Goal: Transaction & Acquisition: Purchase product/service

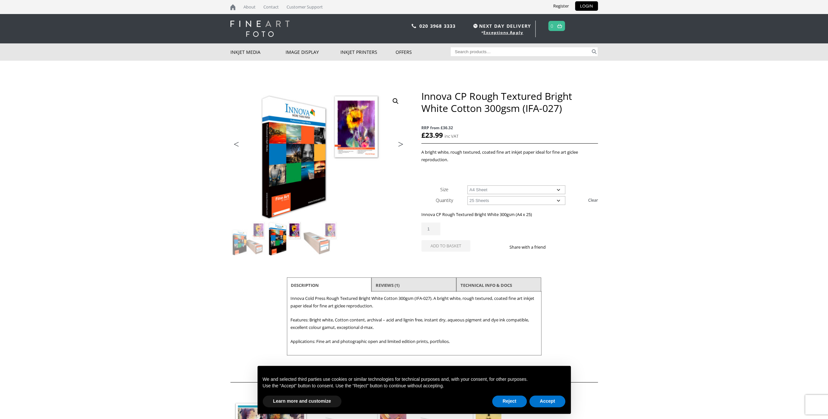
click at [558, 200] on select "Choose an option 25 Sheets" at bounding box center [516, 200] width 98 height 9
click at [727, 198] on body "NEXT DAY DELIVERY * Exceptions Apply About Contact Customer Support Register LO…" at bounding box center [414, 209] width 828 height 419
click at [513, 403] on button "Reject" at bounding box center [509, 401] width 35 height 12
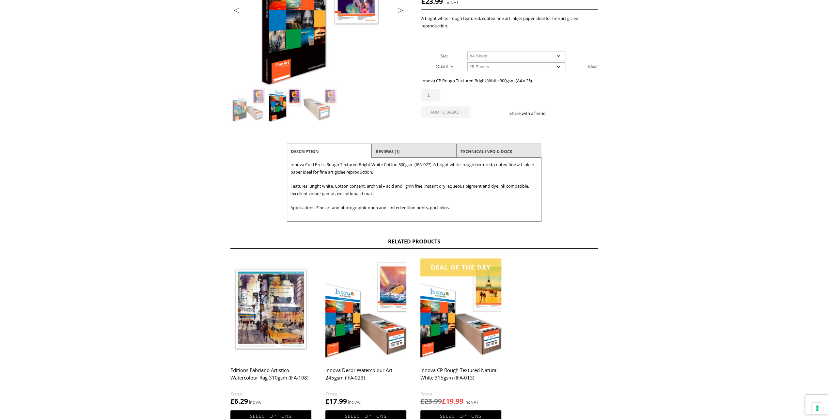
scroll to position [120, 0]
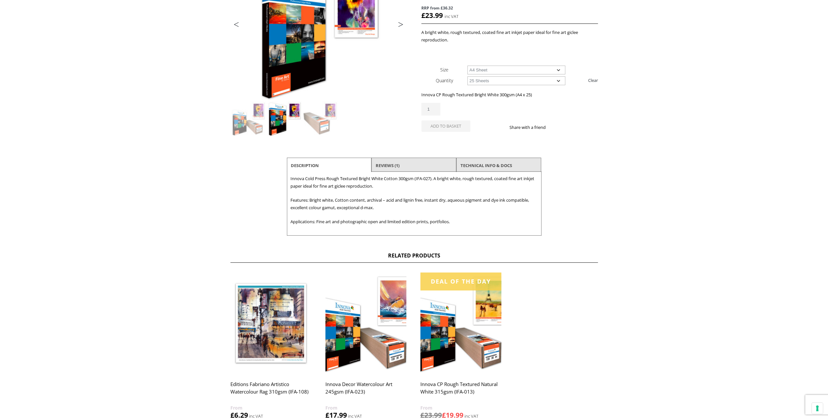
click at [456, 348] on img at bounding box center [460, 322] width 81 height 101
click at [471, 285] on div "Deal of the day" at bounding box center [460, 281] width 81 height 18
click at [465, 324] on img at bounding box center [460, 322] width 81 height 101
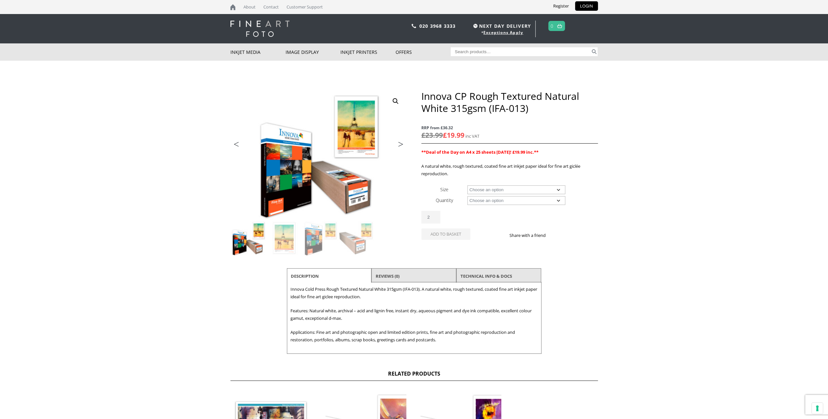
type input "2"
click at [436, 215] on input "2" at bounding box center [430, 217] width 19 height 13
click at [448, 236] on button "Add to basket" at bounding box center [445, 233] width 49 height 11
click at [557, 189] on select "Choose an option A4 Sheet A3 Sheet A3+ Sheet A2 Sheet 17" Wide Roll 24" Wide Ro…" at bounding box center [516, 189] width 98 height 9
click at [467, 185] on select "Choose an option A4 Sheet A3 Sheet A3+ Sheet A2 Sheet 17" Wide Roll 24" Wide Ro…" at bounding box center [516, 189] width 98 height 9
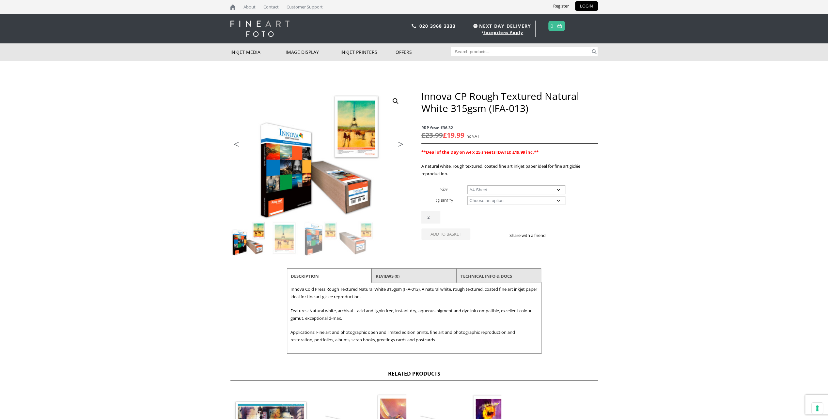
select select "a4-sheet"
click at [558, 200] on select "Choose an option 25 Sheets" at bounding box center [516, 200] width 98 height 9
select select "25-sheets"
click at [467, 196] on select "Choose an option 25 Sheets" at bounding box center [516, 200] width 98 height 9
select select "a4-sheet"
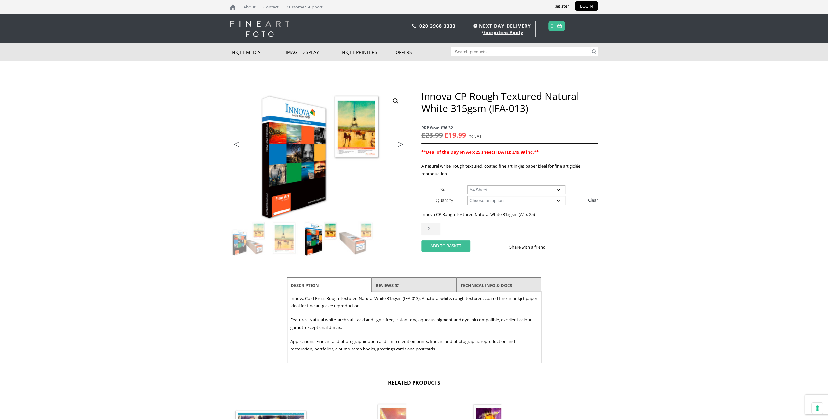
click at [447, 246] on button "Add to basket" at bounding box center [445, 245] width 49 height 11
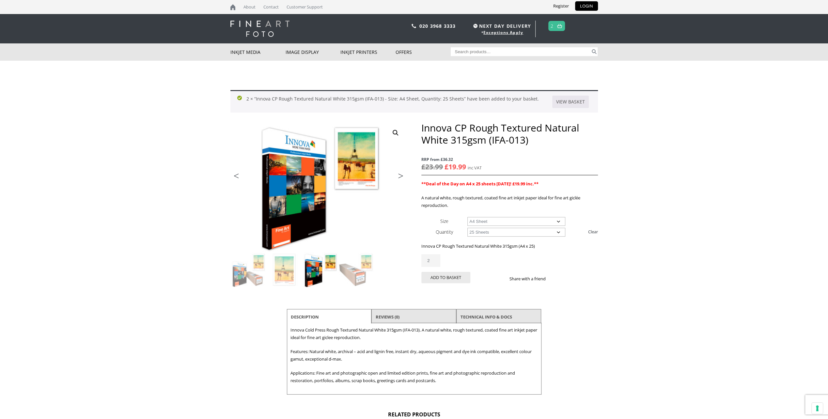
click at [558, 221] on select "Choose an option A4 Sheet A3 Sheet A3+ Sheet A2 Sheet" at bounding box center [516, 221] width 98 height 9
click at [467, 217] on select "Choose an option A4 Sheet A3 Sheet A3+ Sheet A2 Sheet" at bounding box center [516, 221] width 98 height 9
select select "a3-sheet-2"
type input "1"
click at [435, 261] on input "1" at bounding box center [430, 260] width 19 height 13
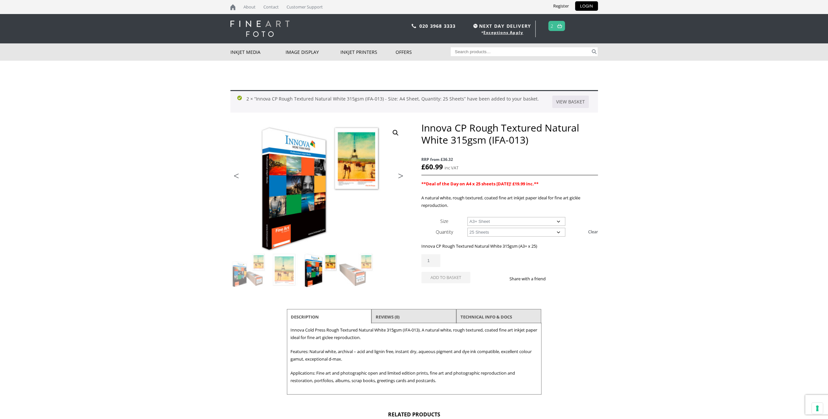
click at [591, 231] on link "Clear" at bounding box center [593, 231] width 10 height 10
select select
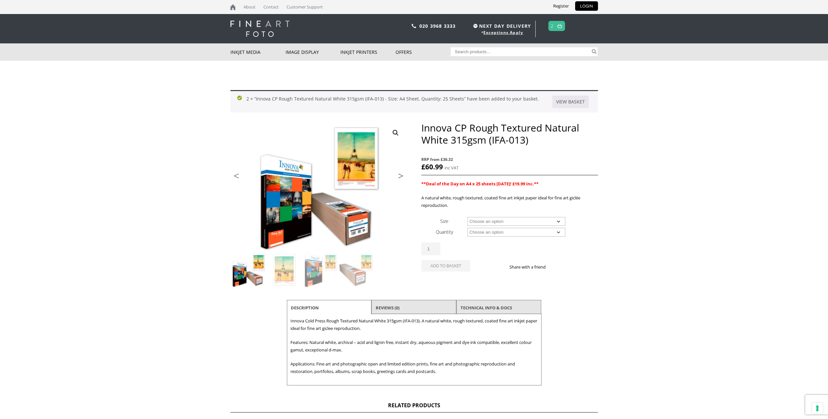
click at [558, 220] on select "Choose an option A4 Sheet A3 Sheet A3+ Sheet A2 Sheet 17" Wide Roll 24" Wide Ro…" at bounding box center [516, 221] width 98 height 9
click at [467, 217] on select "Choose an option A4 Sheet A3 Sheet A3+ Sheet A2 Sheet 17" Wide Roll 24" Wide Ro…" at bounding box center [516, 221] width 98 height 9
select select "a3-sheet-2"
click at [557, 232] on select "Choose an option 25 Sheets" at bounding box center [516, 232] width 98 height 9
select select "25-sheets"
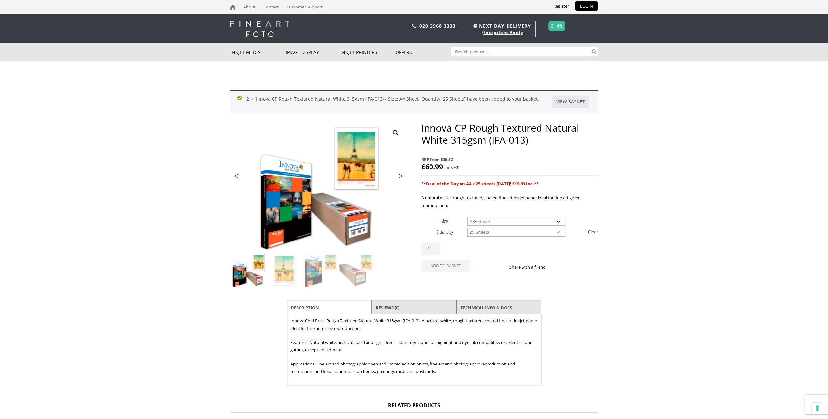
click at [467, 228] on select "Choose an option 25 Sheets" at bounding box center [516, 232] width 98 height 9
select select "a3-sheet-2"
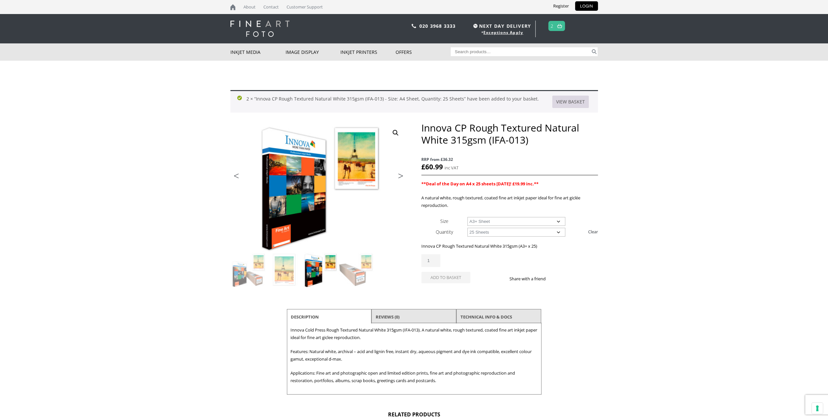
click at [565, 102] on link "View basket" at bounding box center [570, 102] width 37 height 12
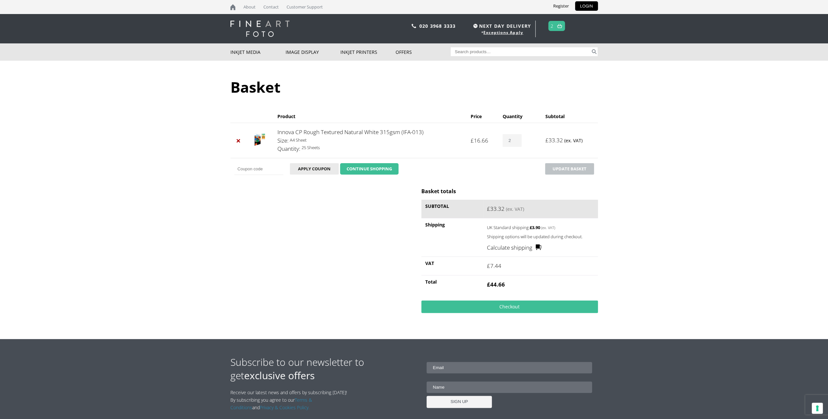
click at [372, 167] on link "CONTINUE SHOPPING" at bounding box center [369, 169] width 58 height 12
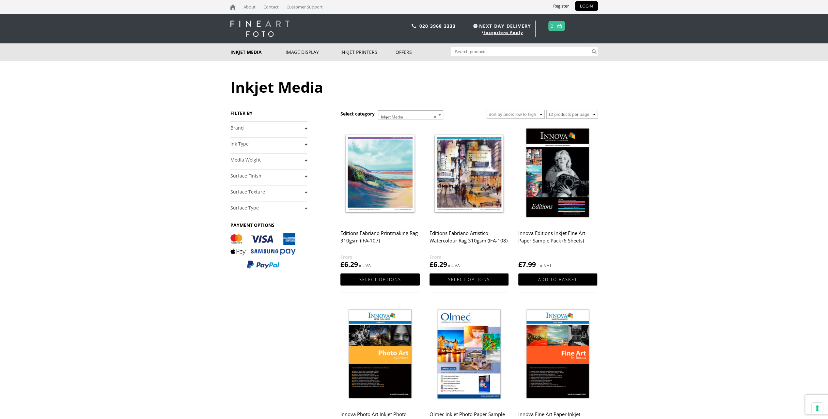
click at [461, 50] on input "Search for:" at bounding box center [521, 51] width 140 height 9
type input "CP 300GSM A3"
click at [590, 47] on button "Search" at bounding box center [594, 51] width 8 height 9
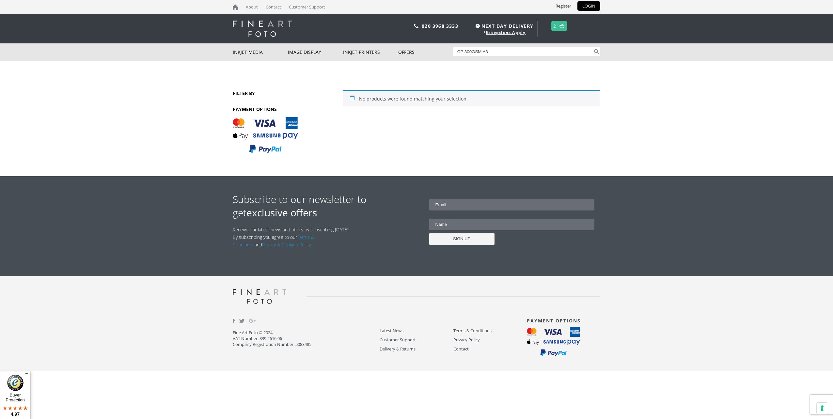
click at [587, 52] on input "CP 300GSM A3" at bounding box center [523, 51] width 140 height 9
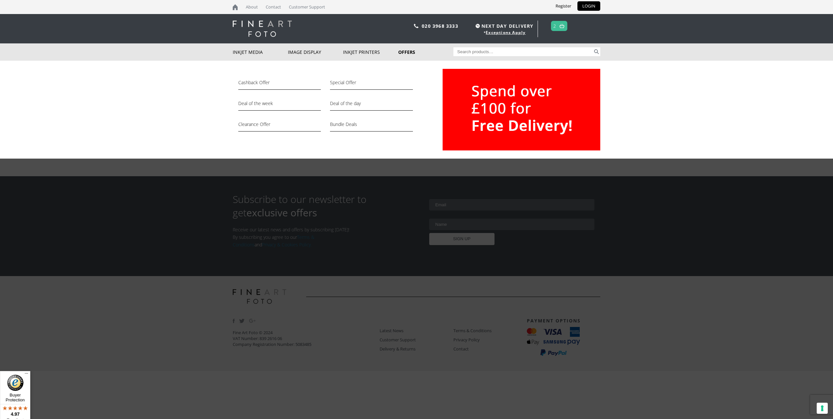
click at [406, 51] on link "Offers" at bounding box center [425, 51] width 55 height 17
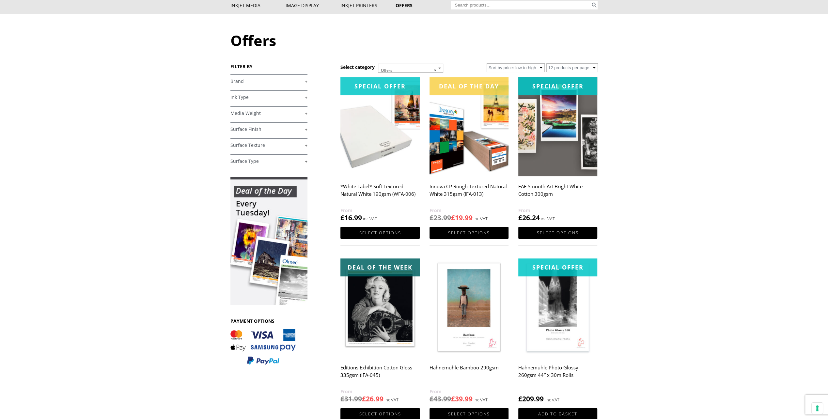
scroll to position [36, 0]
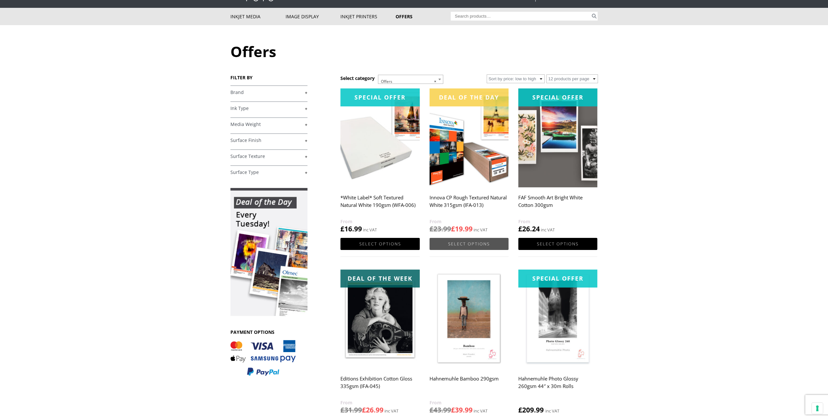
click at [464, 245] on link "Select options" at bounding box center [468, 244] width 79 height 12
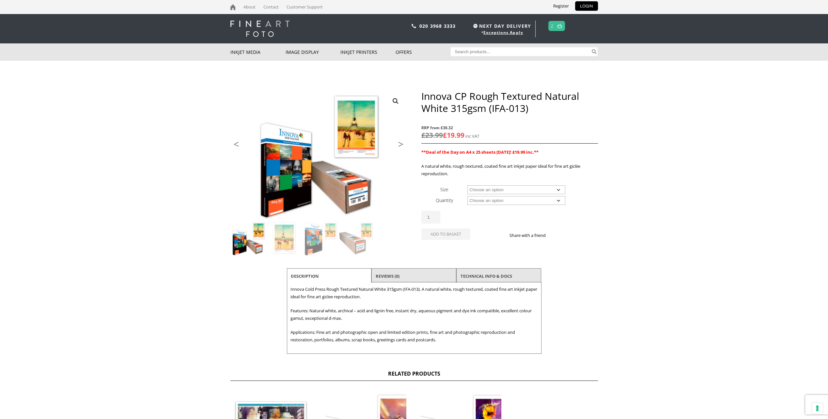
click at [558, 189] on select "Choose an option A4 Sheet A3 Sheet A3+ Sheet A2 Sheet 17" Wide Roll 24" Wide Ro…" at bounding box center [516, 189] width 98 height 9
click at [467, 185] on select "Choose an option A4 Sheet A3 Sheet A3+ Sheet A2 Sheet 17" Wide Roll 24" Wide Ro…" at bounding box center [516, 189] width 98 height 9
select select "a3-sheet-2"
click at [558, 199] on select "Choose an option 25 Sheets" at bounding box center [516, 200] width 98 height 9
select select "25-sheets"
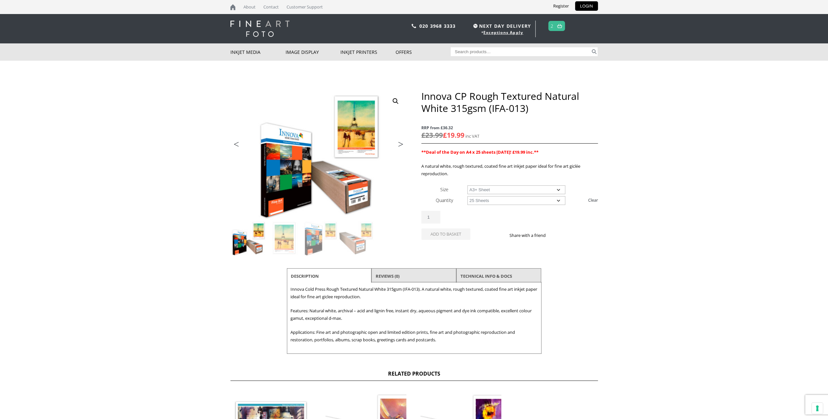
click at [467, 196] on select "Choose an option 25 Sheets" at bounding box center [516, 200] width 98 height 9
select select "a3-sheet-2"
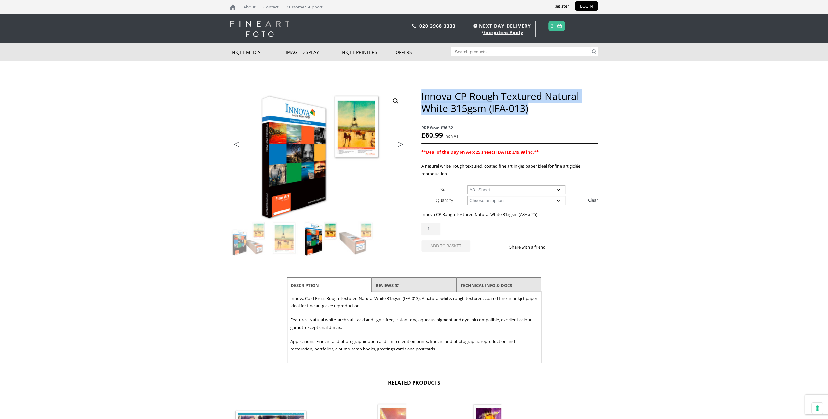
drag, startPoint x: 531, startPoint y: 110, endPoint x: 421, endPoint y: 98, distance: 110.3
click at [421, 98] on h1 "Innova CP Rough Textured Natural White 315gsm (IFA-013)" at bounding box center [509, 102] width 176 height 24
drag, startPoint x: 421, startPoint y: 98, endPoint x: 449, endPoint y: 102, distance: 27.7
copy h1 "Innova CP Rough Textured Natural White 315gsm (IFA-013)"
click at [457, 51] on input "Search for:" at bounding box center [521, 51] width 140 height 9
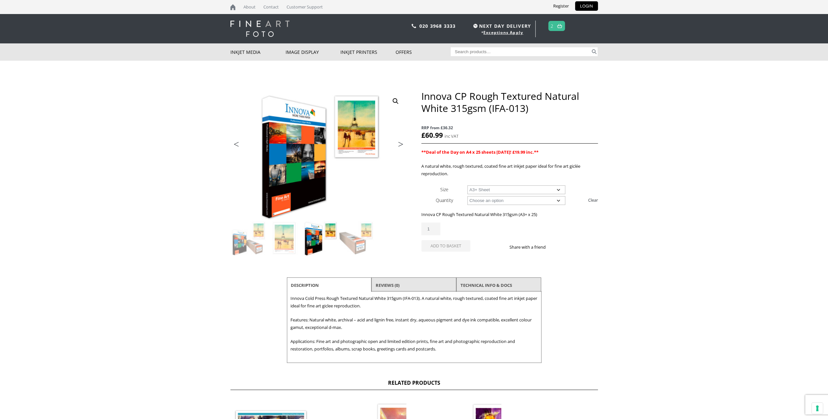
paste input "Innova CP Rough Textured Natural White 315gsm (IFA-013)"
type input "Innova CP Rough Textured Natural White 315gsm (IFA-013)"
click at [594, 50] on button "Search" at bounding box center [594, 51] width 8 height 9
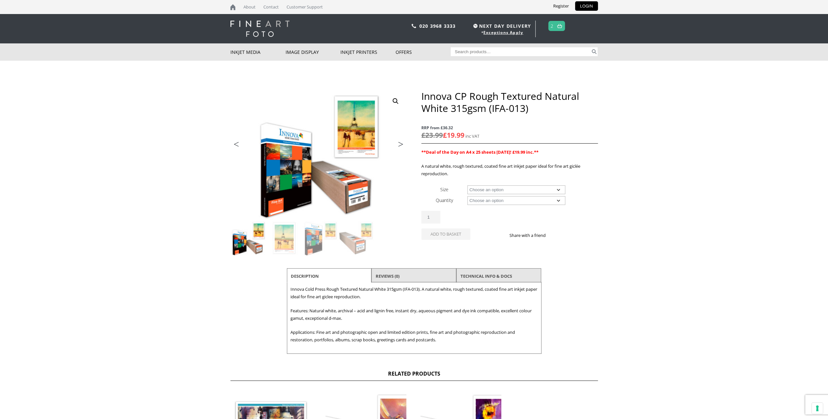
click at [559, 26] on img at bounding box center [559, 26] width 5 height 4
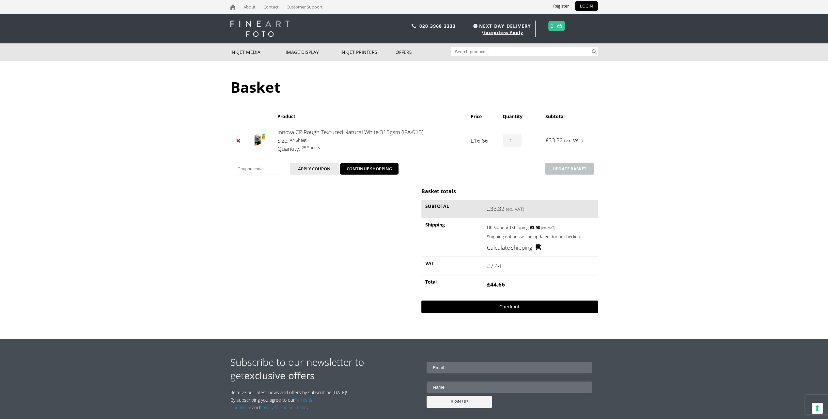
click at [508, 306] on link "Checkout" at bounding box center [509, 306] width 176 height 12
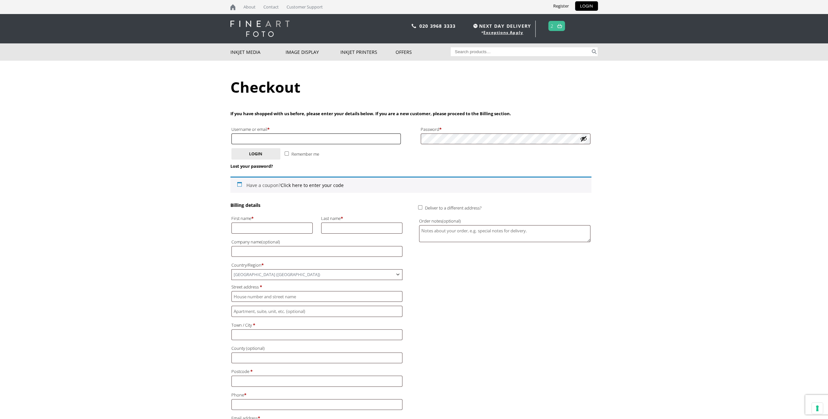
click at [241, 137] on input "Username or email * Required" at bounding box center [316, 138] width 170 height 11
type input "[EMAIL_ADDRESS][DOMAIN_NAME]"
type input "[PERSON_NAME]"
type input "[STREET_ADDRESS]"
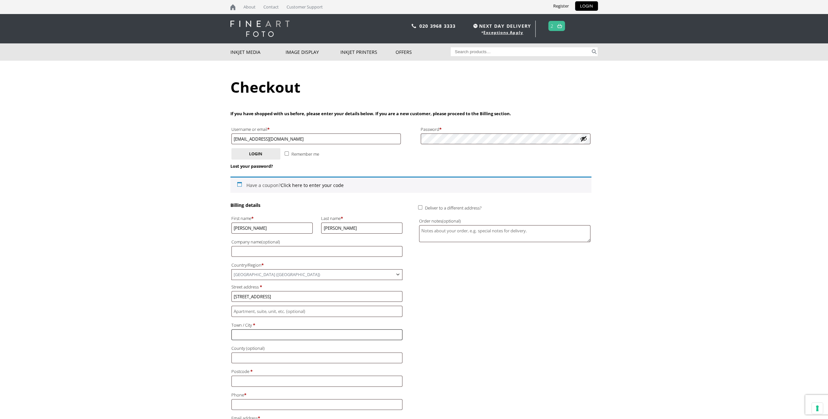
type input "[GEOGRAPHIC_DATA]"
type input "- County -MIDDX"
type input "HA6 2BQ"
type input "[PHONE_NUMBER]"
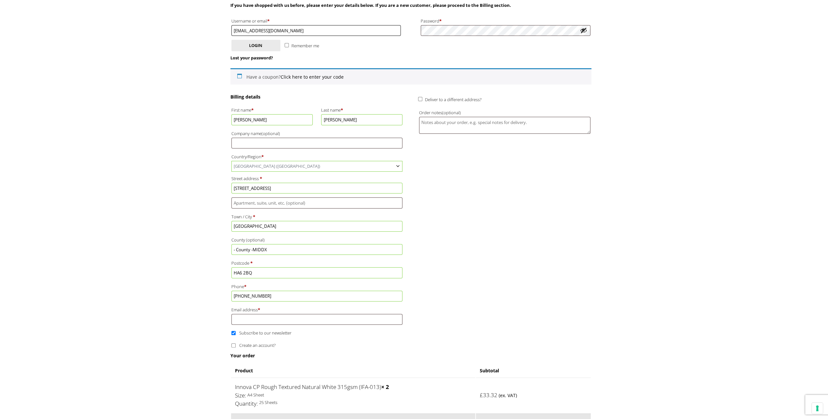
scroll to position [84, 0]
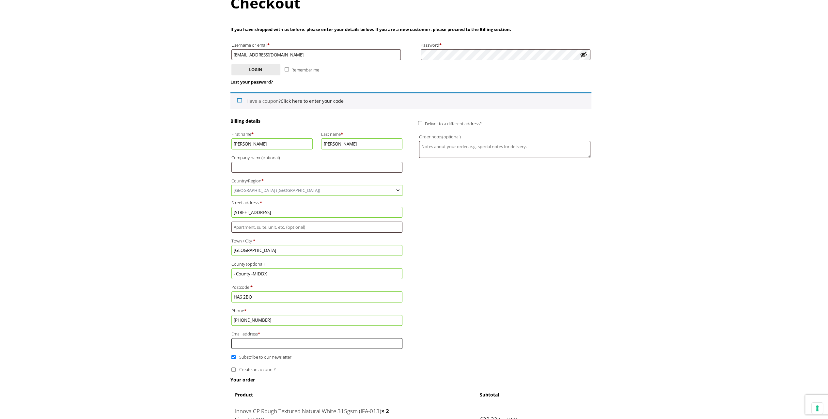
click at [239, 341] on input "Email address *" at bounding box center [316, 343] width 171 height 11
type input "mpgllghr@aol.com"
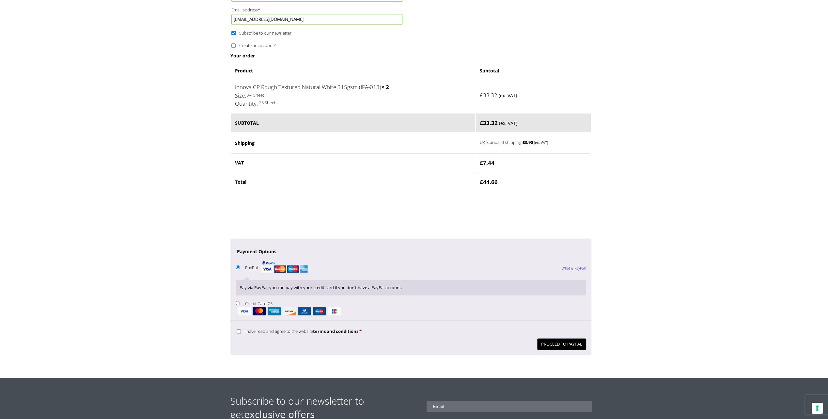
scroll to position [410, 0]
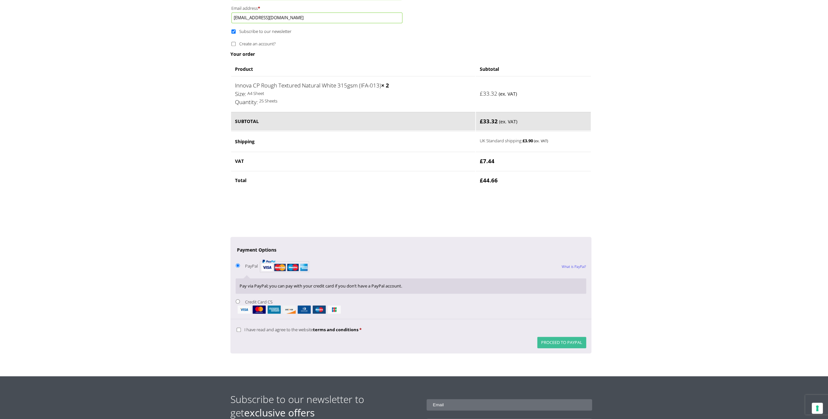
click at [562, 339] on button "Proceed to PayPal" at bounding box center [561, 342] width 49 height 11
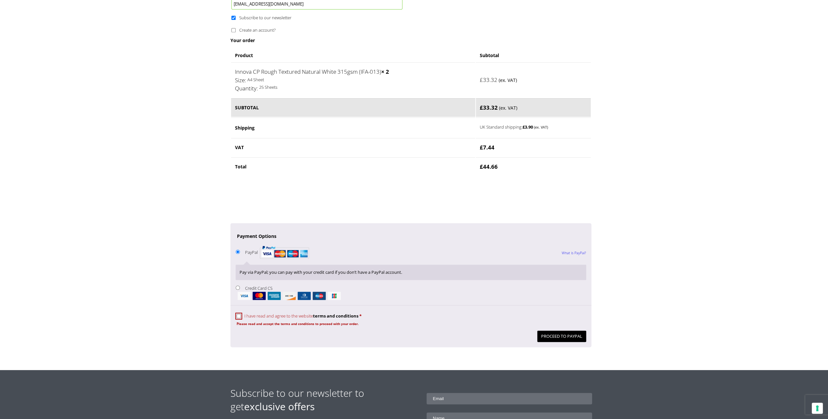
scroll to position [451, 0]
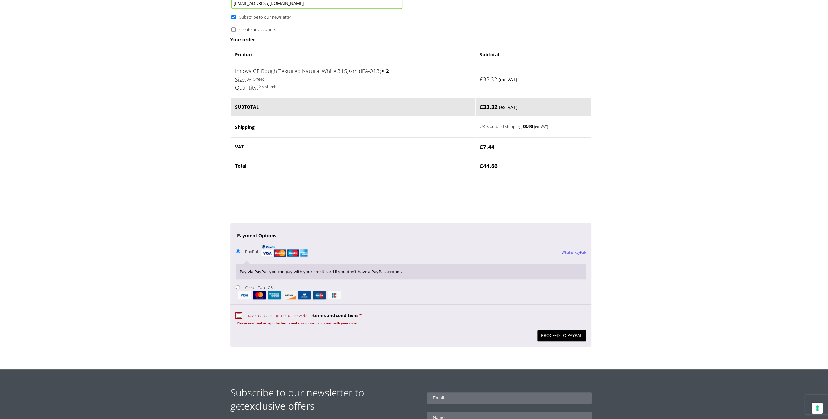
click at [237, 313] on input "I have read and agree to the website terms and conditions *" at bounding box center [239, 315] width 4 height 4
checkbox input "true"
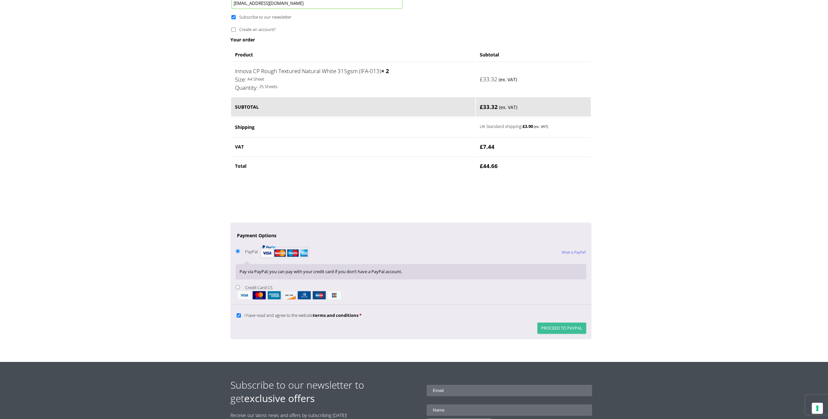
click at [553, 323] on button "Proceed to PayPal" at bounding box center [561, 327] width 49 height 11
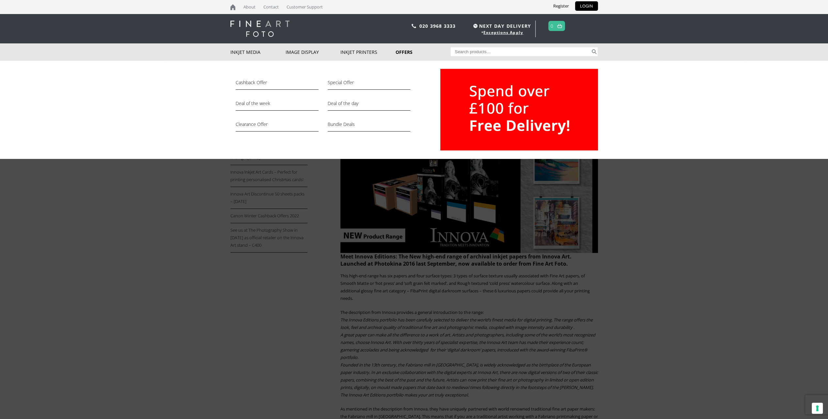
click at [404, 53] on link "Offers" at bounding box center [422, 51] width 55 height 17
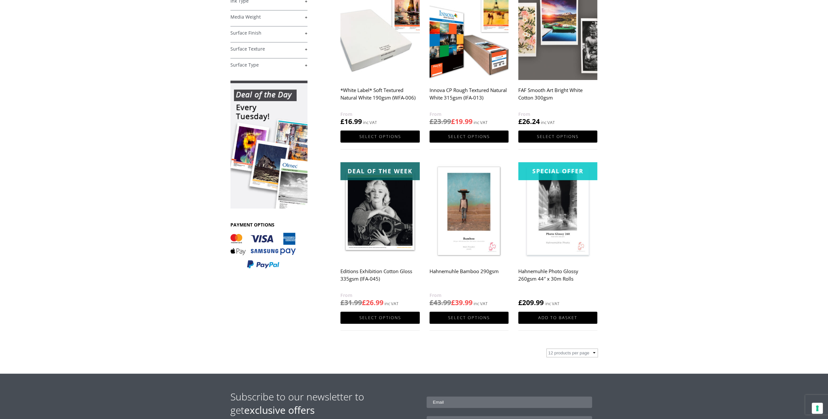
scroll to position [143, 0]
click at [593, 354] on select "12 products per page 36 products per page 72 products per page" at bounding box center [572, 353] width 52 height 9
select select "36"
click at [546, 349] on select "12 products per page 36 products per page 72 products per page" at bounding box center [572, 353] width 52 height 9
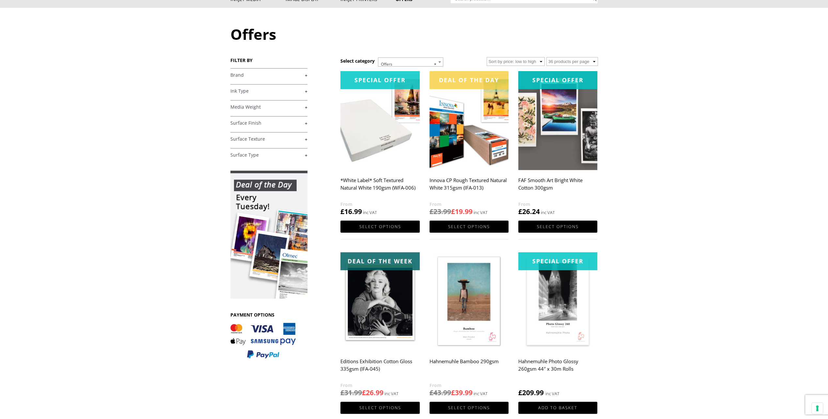
scroll to position [54, 0]
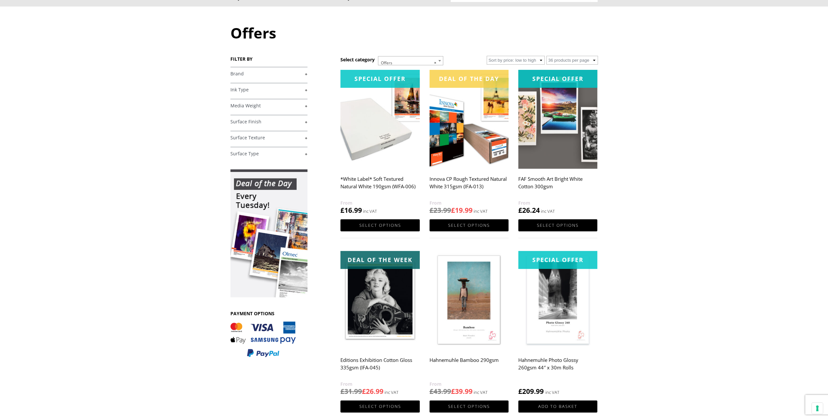
click at [268, 232] on img at bounding box center [268, 233] width 77 height 128
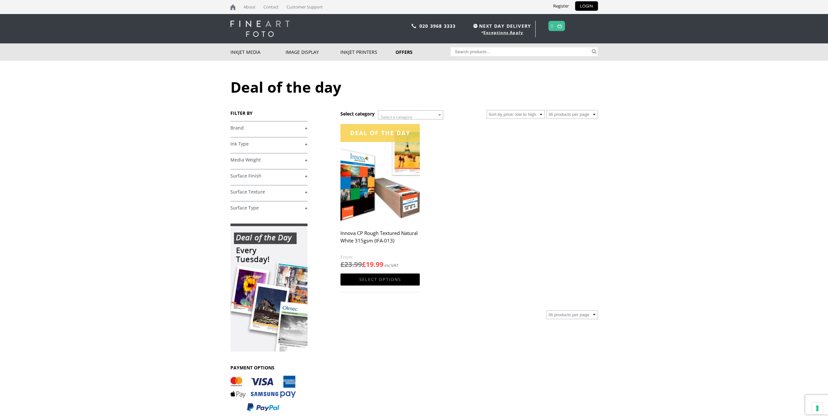
click at [304, 127] on link "+" at bounding box center [268, 128] width 77 height 6
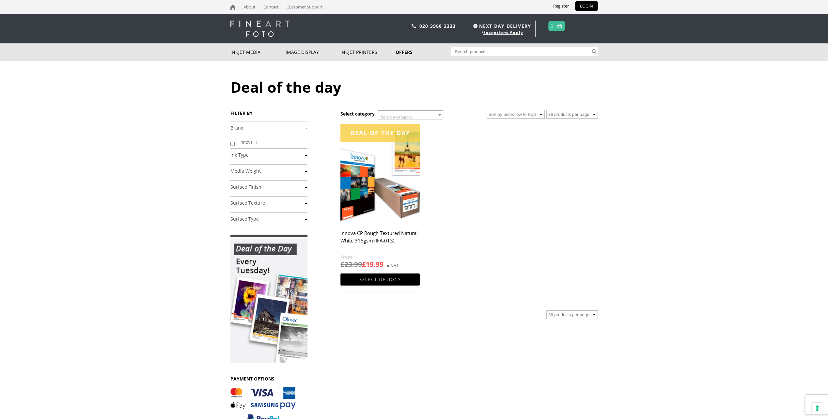
click at [308, 155] on div "FILTER BY £ 0.00 - £ 25.00 (1) £ 25.00 - £ 74.99 (1) £ 75.00 -" at bounding box center [285, 269] width 110 height 319
click at [305, 154] on link "+" at bounding box center [268, 155] width 77 height 6
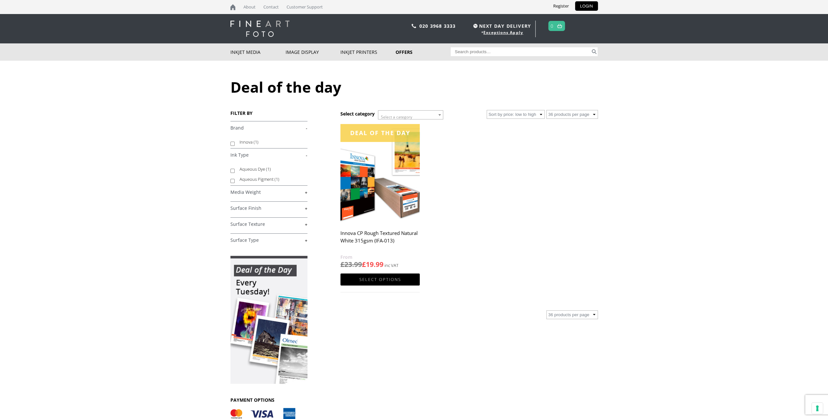
click at [305, 154] on link "-" at bounding box center [268, 155] width 77 height 6
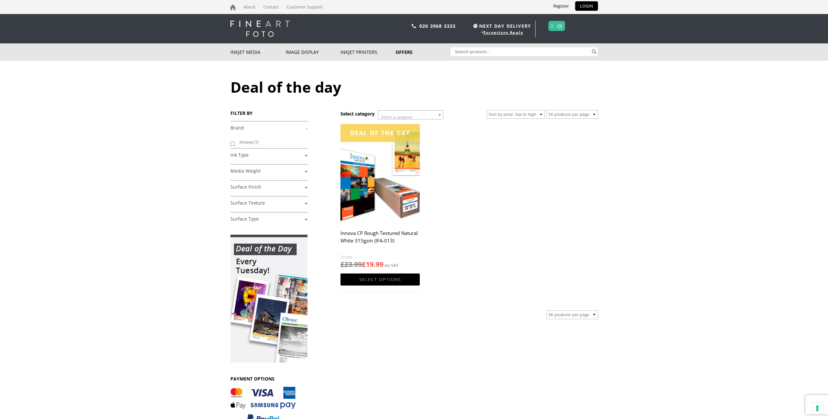
click at [306, 128] on link "-" at bounding box center [268, 128] width 77 height 6
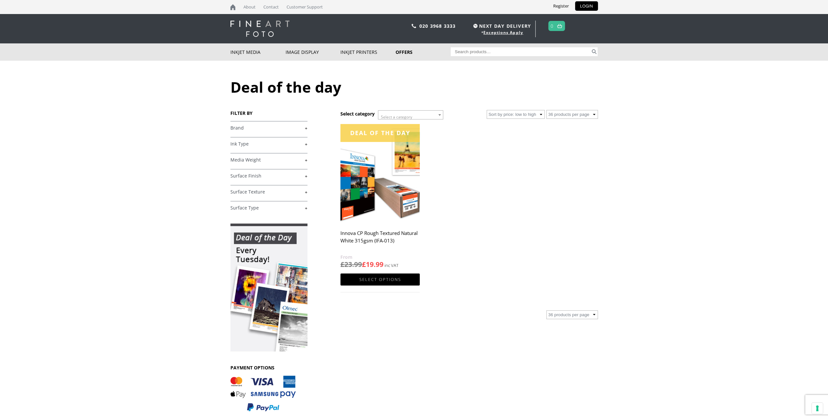
click at [306, 160] on link "+" at bounding box center [268, 160] width 77 height 6
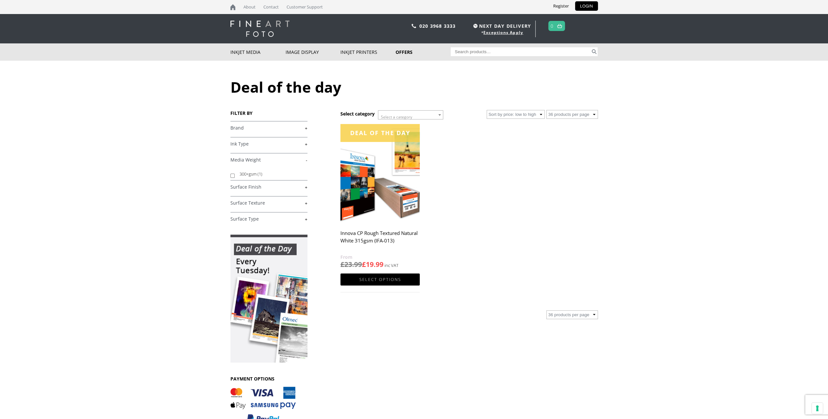
click at [306, 160] on link "-" at bounding box center [268, 160] width 77 height 6
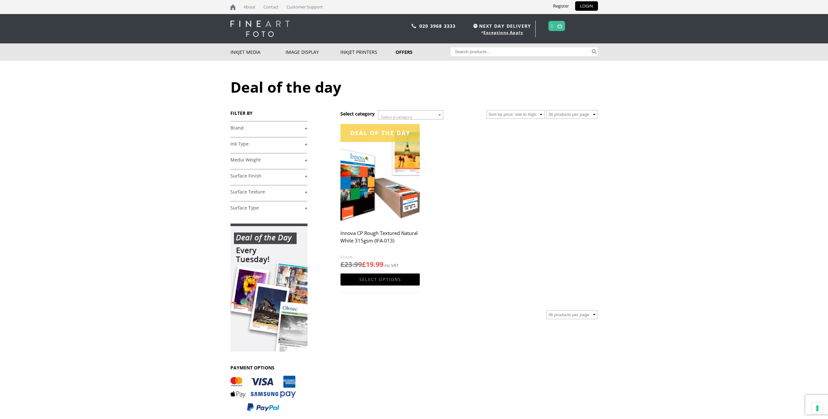
click at [306, 176] on link "+" at bounding box center [268, 176] width 77 height 6
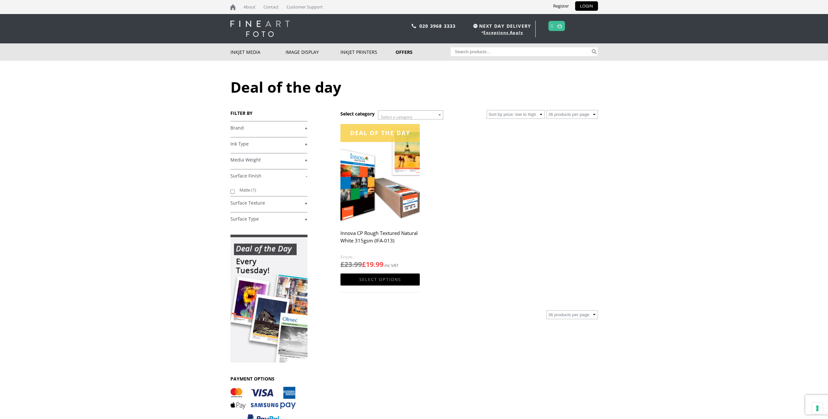
click at [306, 176] on link "-" at bounding box center [268, 176] width 77 height 6
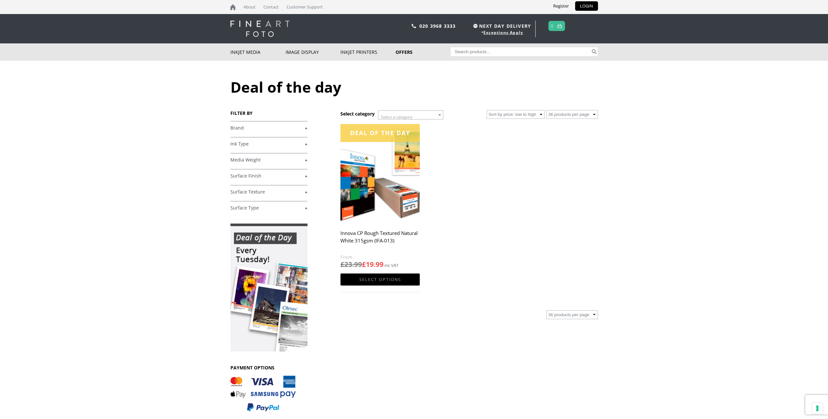
click at [306, 191] on link "+" at bounding box center [268, 192] width 77 height 6
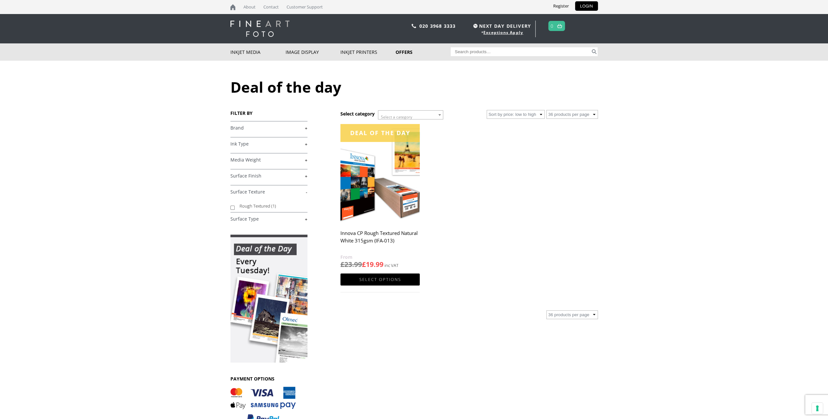
click at [306, 191] on link "-" at bounding box center [268, 192] width 77 height 6
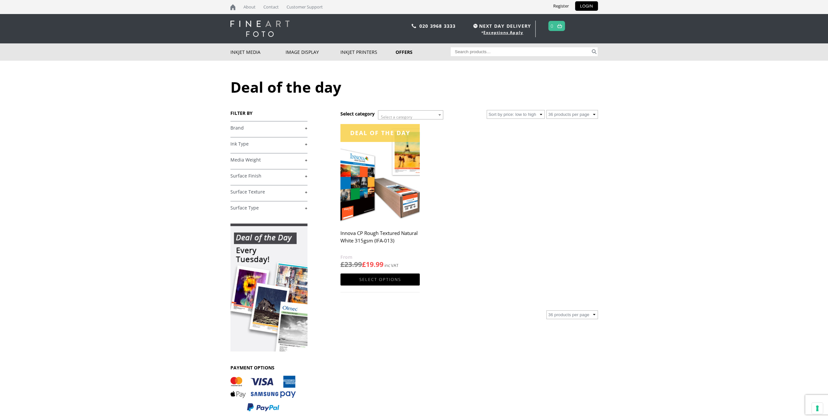
click at [303, 206] on link "+" at bounding box center [268, 208] width 77 height 6
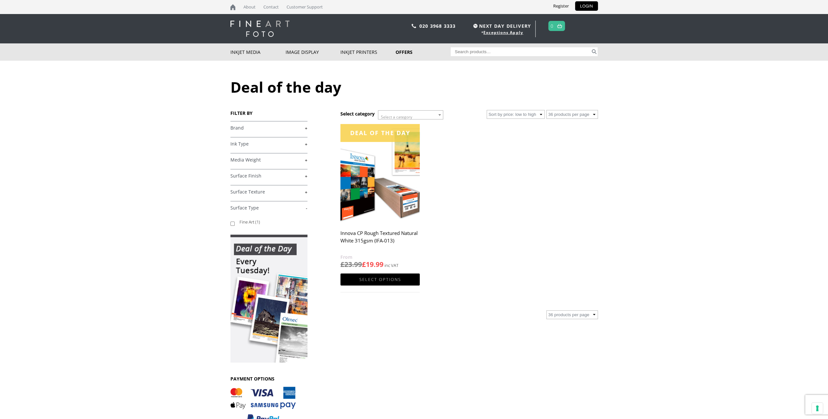
click at [303, 206] on link "-" at bounding box center [268, 208] width 77 height 6
